Goal: Task Accomplishment & Management: Use online tool/utility

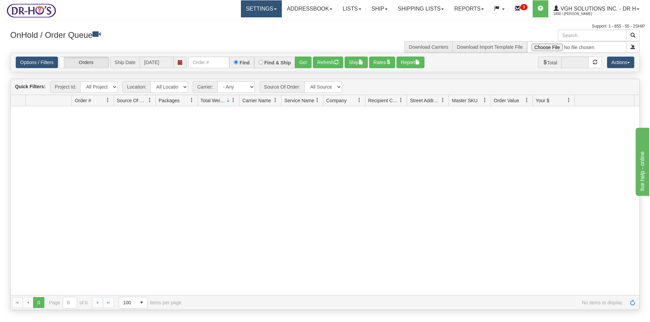
click at [259, 14] on link "Settings" at bounding box center [261, 8] width 41 height 17
click at [238, 24] on span "Shipping Preferences" at bounding box center [243, 23] width 46 height 5
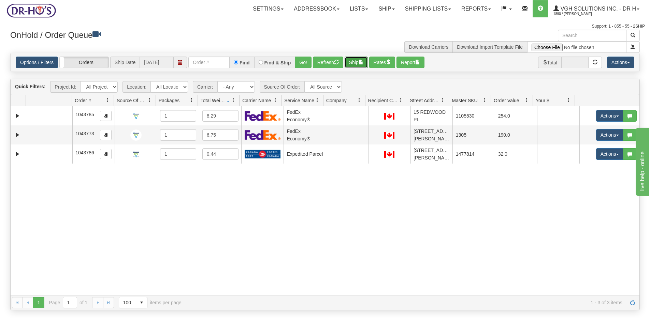
click at [356, 63] on button "Ship" at bounding box center [356, 63] width 23 height 12
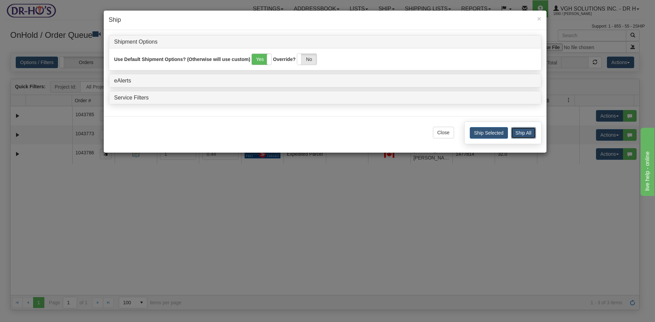
click at [524, 133] on button "Ship All" at bounding box center [523, 133] width 25 height 12
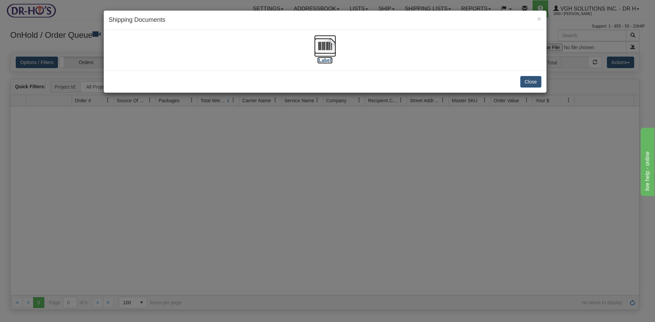
click at [324, 46] on img at bounding box center [325, 46] width 22 height 22
click at [530, 82] on button "Close" at bounding box center [530, 82] width 21 height 12
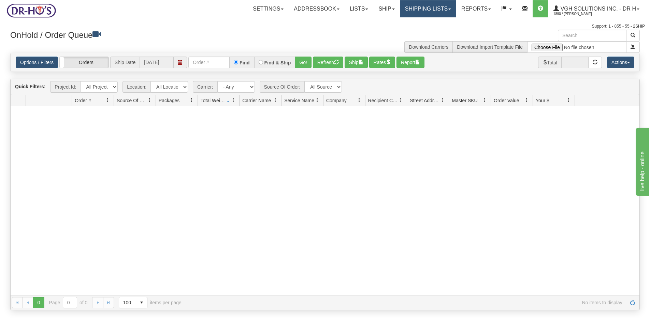
click at [414, 9] on link "Shipping lists" at bounding box center [428, 8] width 56 height 17
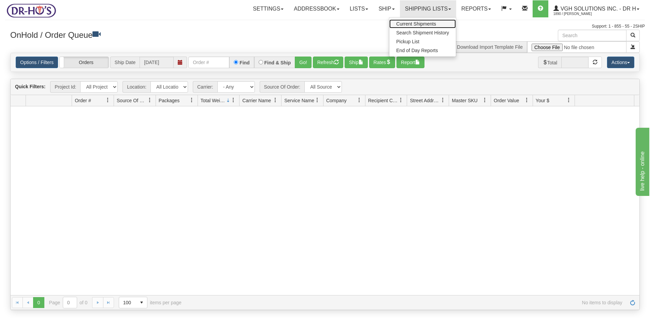
click at [403, 21] on span "Current Shipments" at bounding box center [416, 23] width 40 height 5
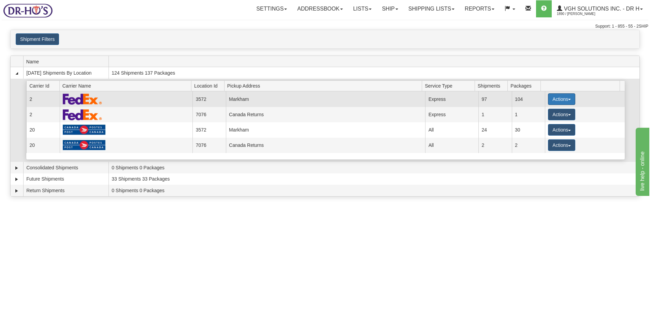
click at [556, 101] on button "Actions" at bounding box center [561, 99] width 27 height 12
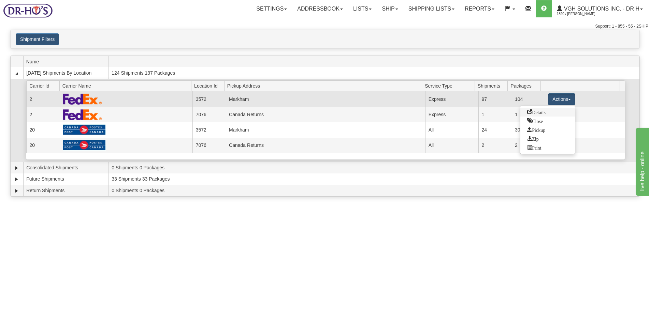
click at [536, 112] on span "Details" at bounding box center [536, 112] width 18 height 5
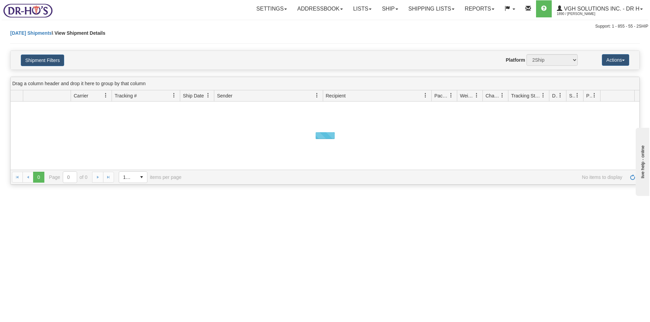
select select "3572"
select select "2"
click at [33, 57] on button "Shipment Filters" at bounding box center [42, 61] width 43 height 12
select select "20067"
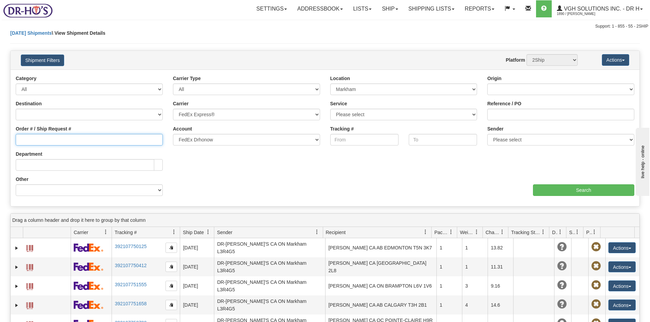
drag, startPoint x: 31, startPoint y: 139, endPoint x: 35, endPoint y: 137, distance: 4.3
click at [31, 139] on input "Order # / Ship Request #" at bounding box center [89, 140] width 147 height 12
type input "1043617"
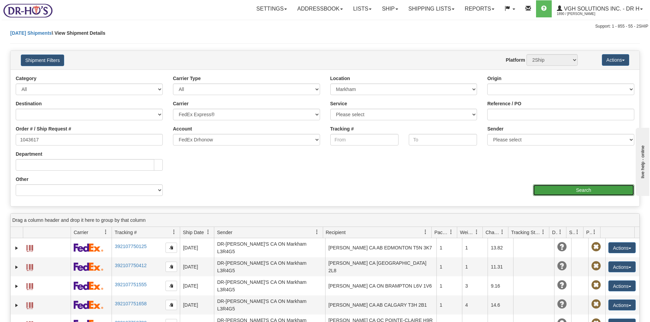
click at [577, 189] on input "Search" at bounding box center [583, 191] width 101 height 12
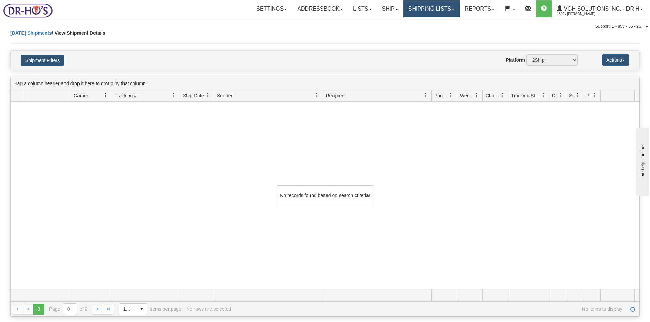
click at [422, 9] on link "Shipping lists" at bounding box center [431, 8] width 56 height 17
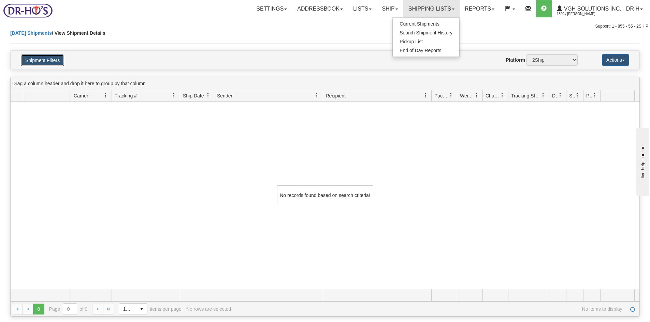
click at [50, 62] on button "Shipment Filters" at bounding box center [42, 61] width 43 height 12
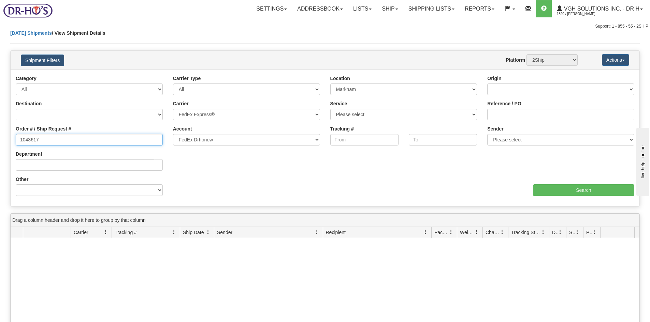
drag, startPoint x: 37, startPoint y: 142, endPoint x: -6, endPoint y: 141, distance: 43.0
click at [0, 141] on html "Upgrade Account Cancel Toggle navigation Settings New Senders" at bounding box center [325, 161] width 650 height 322
click at [513, 115] on input "Reference / PO" at bounding box center [560, 115] width 147 height 12
paste input "1043617"
type input "1043617"
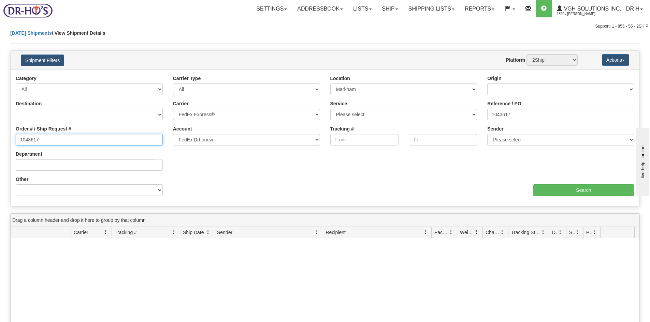
drag, startPoint x: 47, startPoint y: 137, endPoint x: -18, endPoint y: 136, distance: 65.2
click at [0, 136] on html "Upgrade Account Cancel Toggle navigation Settings New Senders" at bounding box center [325, 161] width 650 height 322
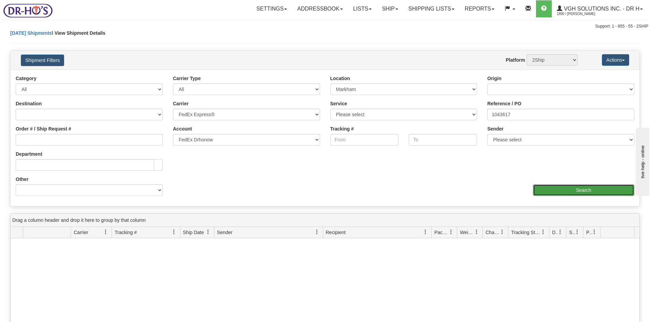
click at [579, 190] on input "Search" at bounding box center [583, 191] width 101 height 12
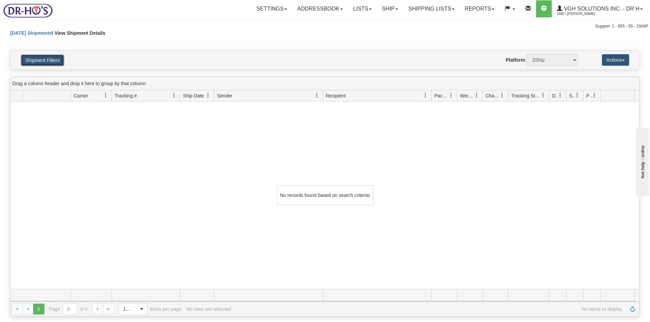
drag, startPoint x: 40, startPoint y: 58, endPoint x: 47, endPoint y: 71, distance: 14.3
click at [41, 58] on button "Shipment Filters" at bounding box center [42, 61] width 43 height 12
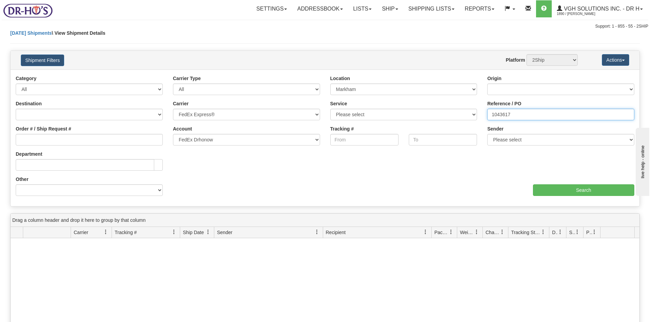
drag, startPoint x: 523, startPoint y: 116, endPoint x: 453, endPoint y: 112, distance: 69.4
click at [455, 116] on div "Ship Date Category All Inbound Outbound Carrier Type All Most Common Small Pack…" at bounding box center [325, 138] width 629 height 126
click at [33, 136] on input "Order # / Ship Request #" at bounding box center [89, 140] width 147 height 12
type input "1199521"
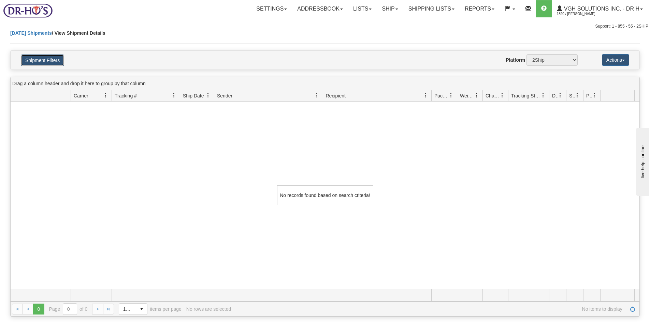
click at [43, 57] on button "Shipment Filters" at bounding box center [42, 61] width 43 height 12
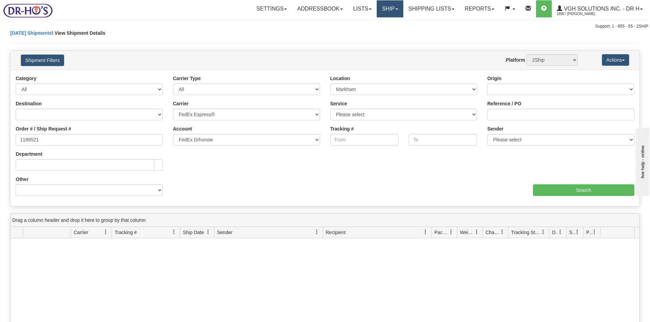
click at [388, 11] on link "Ship" at bounding box center [390, 8] width 26 height 17
click at [408, 12] on link "Shipping lists" at bounding box center [431, 8] width 56 height 17
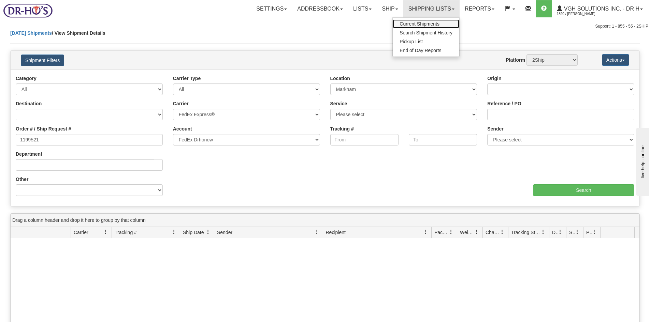
click at [407, 22] on span "Current Shipments" at bounding box center [419, 23] width 40 height 5
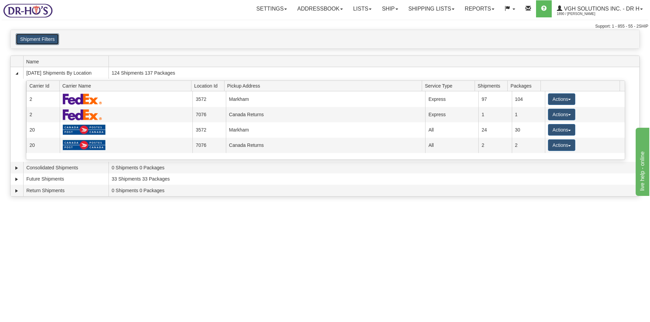
click at [47, 41] on button "Shipment Filters" at bounding box center [37, 39] width 43 height 12
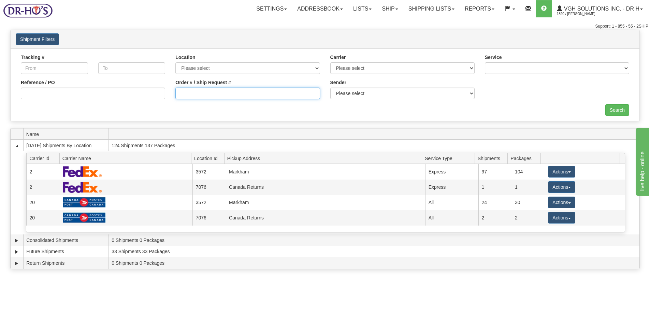
drag, startPoint x: 226, startPoint y: 94, endPoint x: 224, endPoint y: 90, distance: 3.8
click at [225, 93] on input "Order # / Ship Request #" at bounding box center [247, 94] width 144 height 12
type input "1043617"
click at [611, 114] on input "Search" at bounding box center [617, 110] width 24 height 12
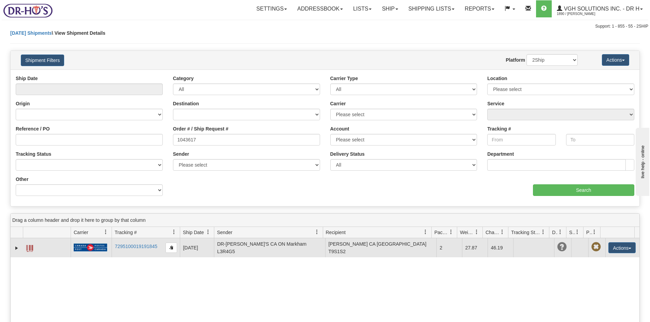
click at [31, 246] on span at bounding box center [29, 248] width 7 height 7
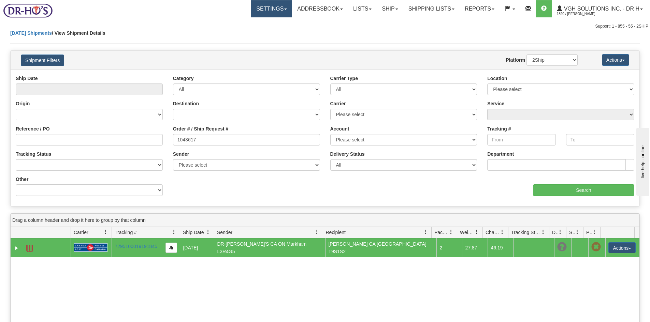
click at [262, 11] on link "Settings" at bounding box center [271, 8] width 41 height 17
click at [253, 23] on span "Shipping Preferences" at bounding box center [254, 23] width 46 height 5
